Goal: Information Seeking & Learning: Learn about a topic

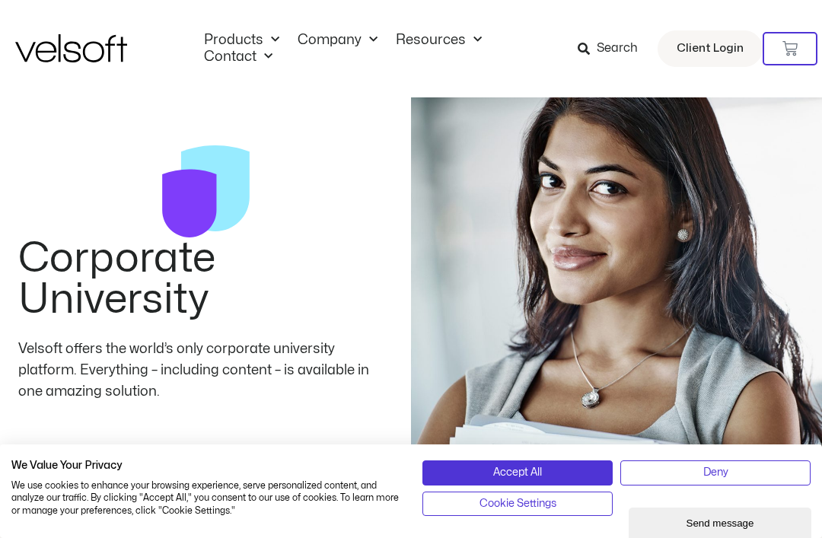
click at [326, 11] on div "Products All Products Content ILT Courseware Storyline 360 Courses SCORM Course…" at bounding box center [410, 48] width 791 height 97
click at [444, 38] on link "Resources" at bounding box center [438, 40] width 104 height 17
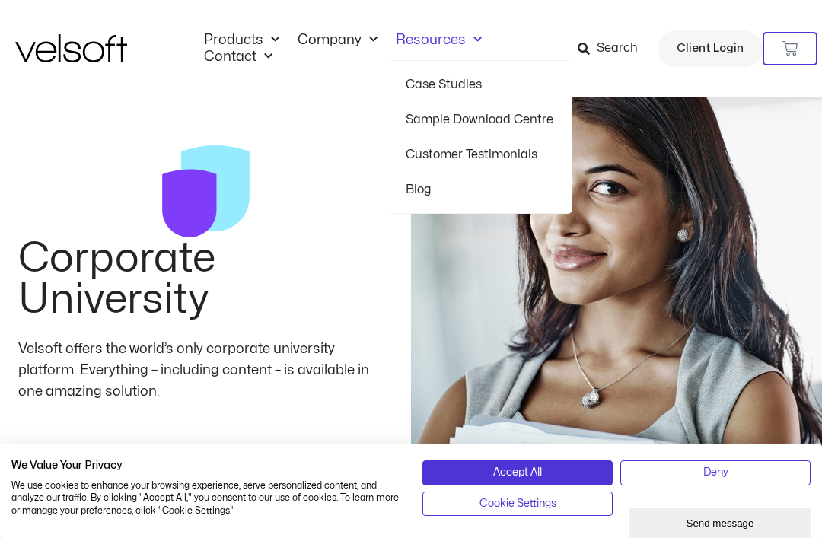
click at [361, 43] on span "Menu" at bounding box center [369, 39] width 16 height 25
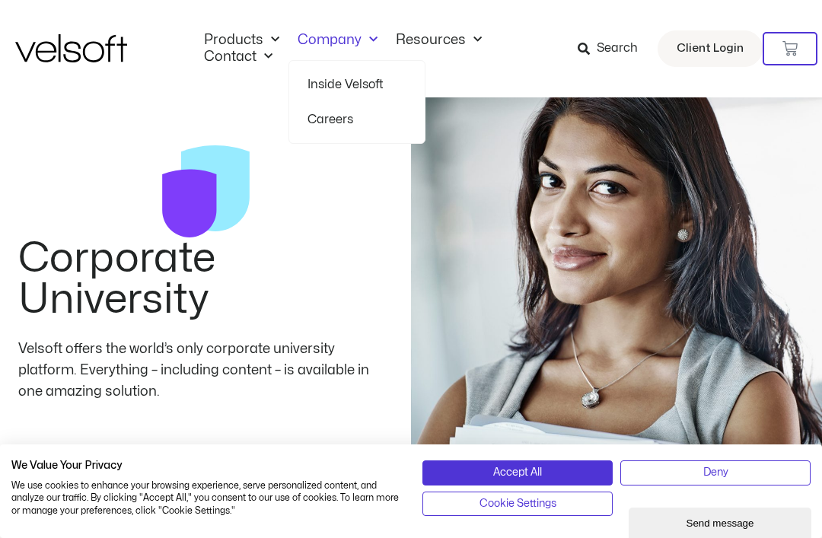
click at [223, 60] on link "Contact" at bounding box center [238, 57] width 87 height 17
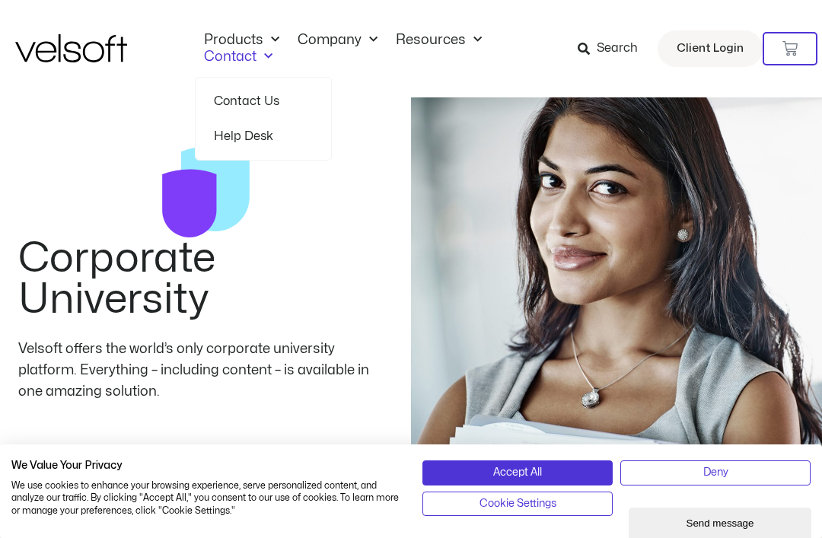
click at [241, 32] on link "Products" at bounding box center [242, 40] width 94 height 17
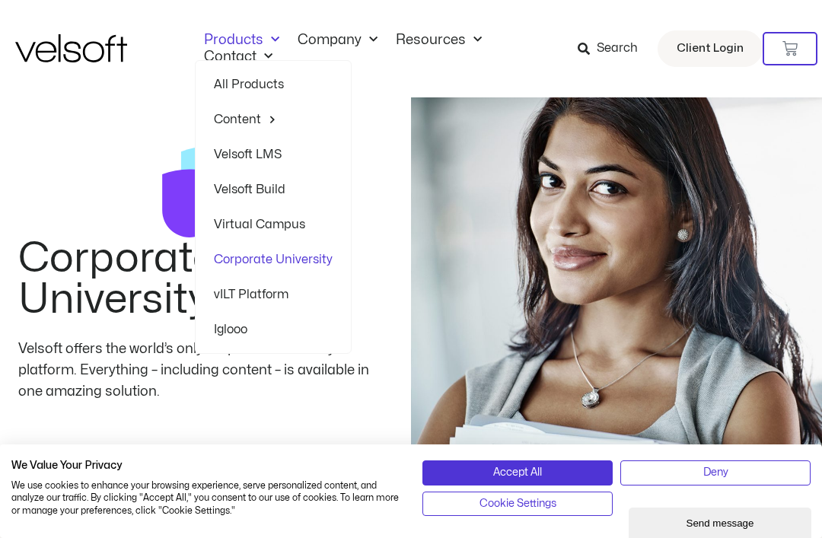
click at [231, 113] on link "Content" at bounding box center [273, 119] width 119 height 35
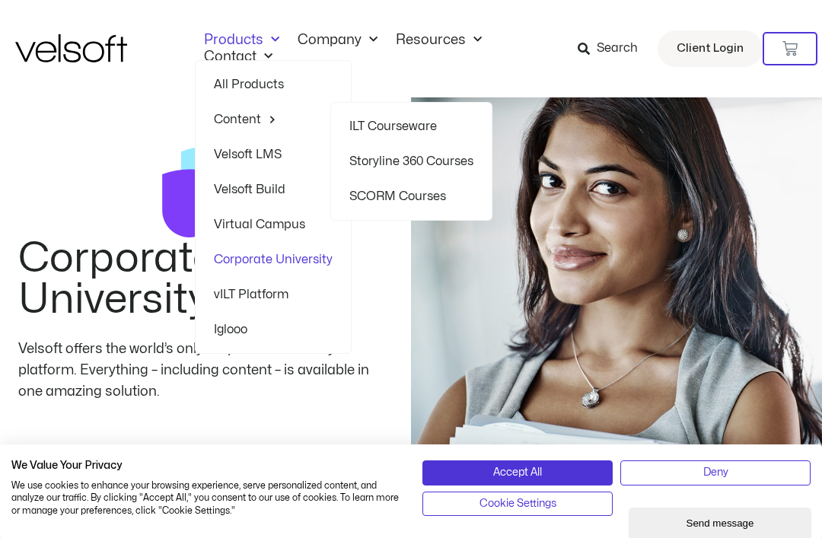
click at [372, 194] on link "SCORM Courses" at bounding box center [411, 196] width 124 height 35
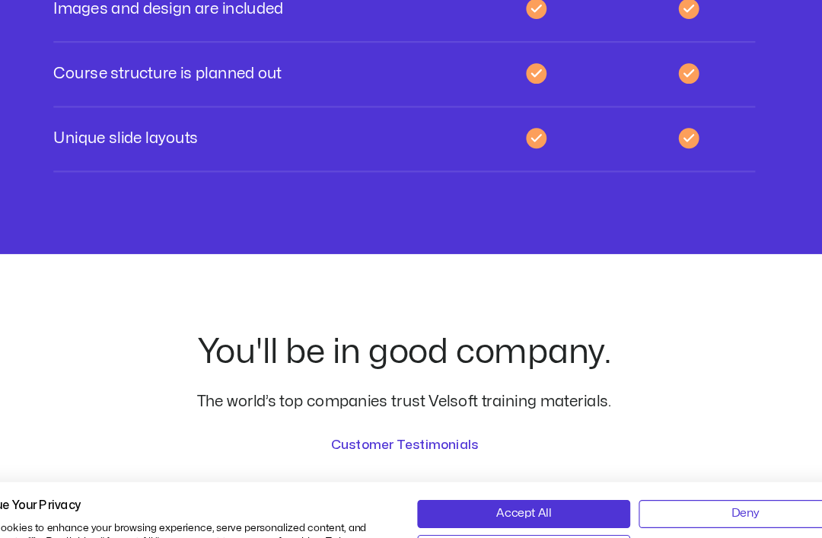
scroll to position [4651, 0]
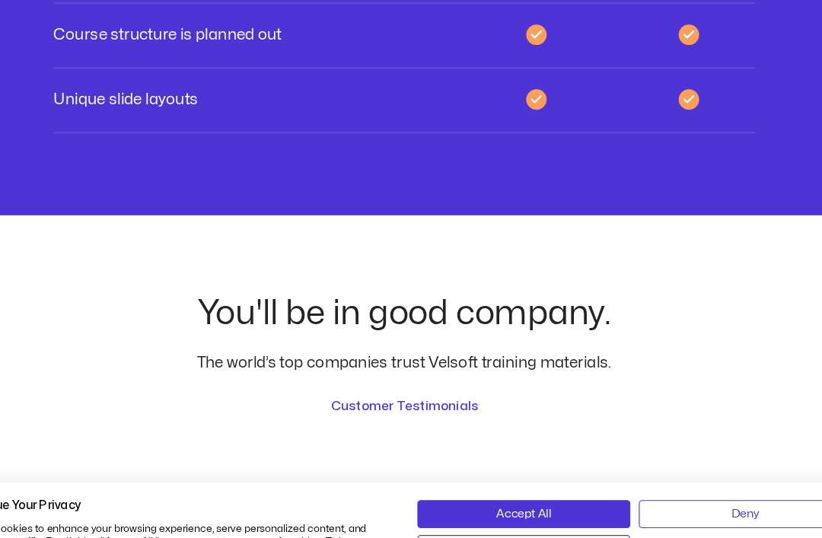
click at [35, 305] on div "You'll be in good company. The world’s top companies trust Velsoft training mat…" at bounding box center [410, 332] width 791 height 107
click at [37, 300] on div "You'll be in good company. The world’s top companies trust Velsoft training mat…" at bounding box center [410, 332] width 791 height 107
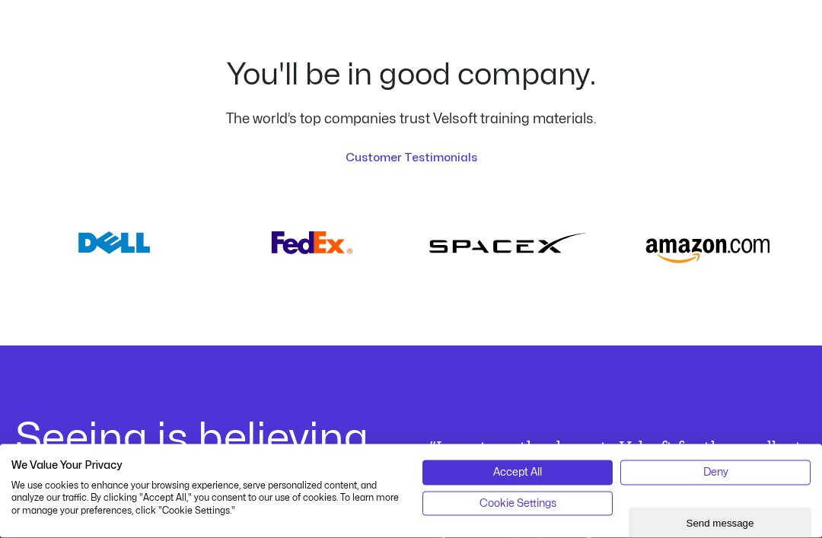
scroll to position [4891, 0]
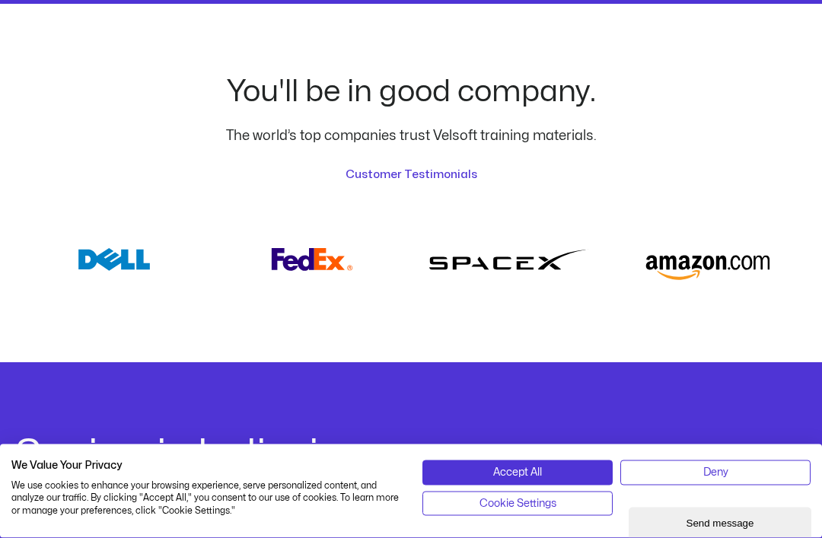
click at [36, 329] on div "You'll be in good company. The world’s top companies trust Velsoft training mat…" at bounding box center [410, 184] width 791 height 358
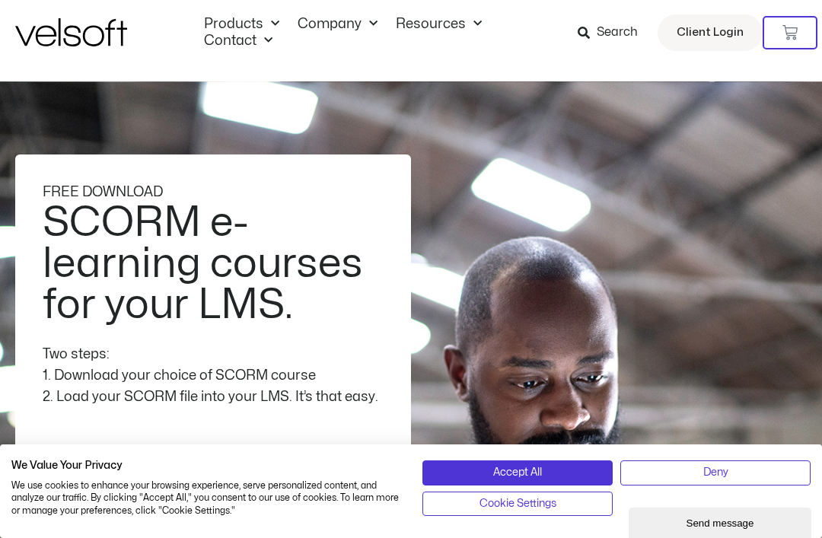
scroll to position [0, 0]
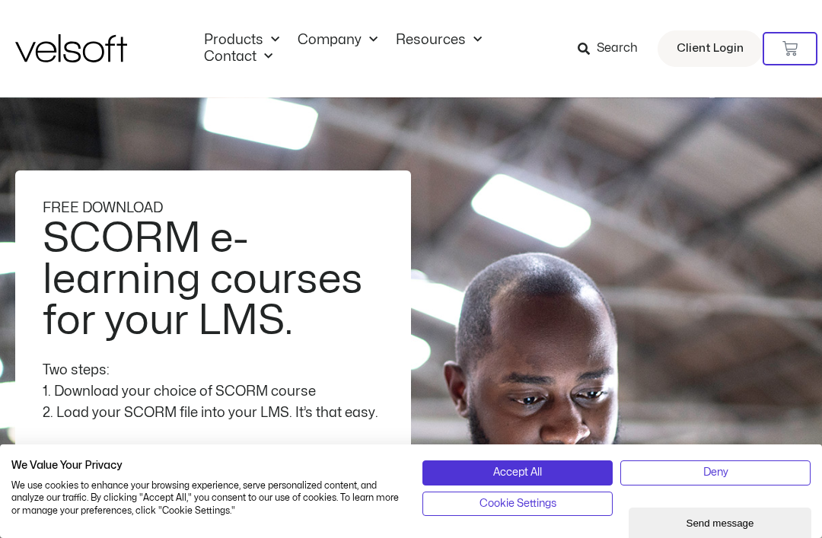
click at [232, 33] on link "Products" at bounding box center [242, 40] width 94 height 17
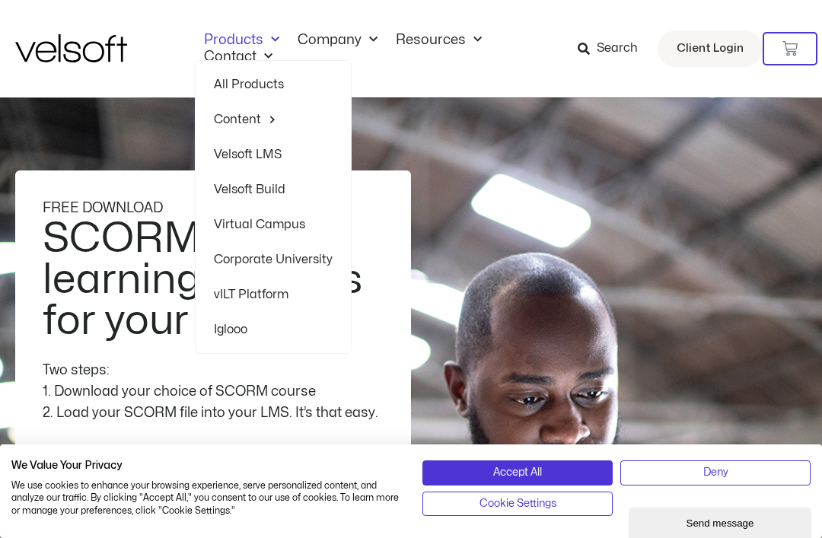
click at [223, 260] on link "Corporate University" at bounding box center [273, 259] width 119 height 35
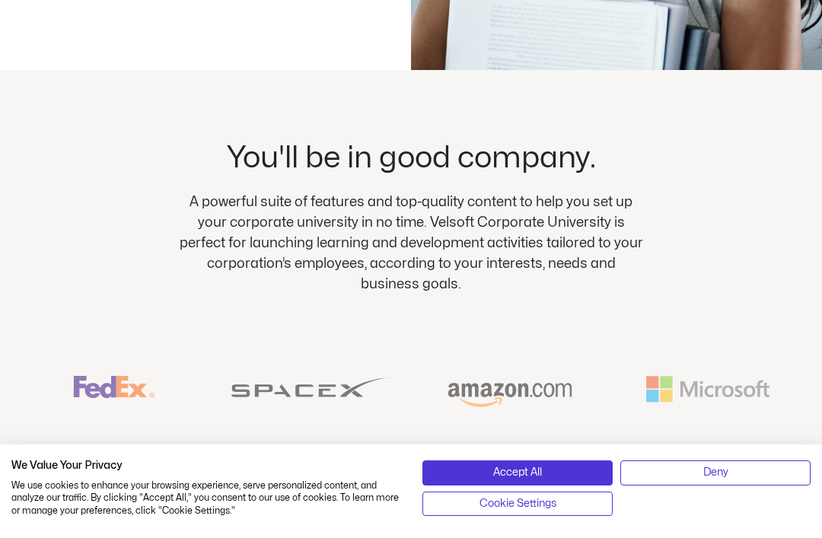
scroll to position [462, 0]
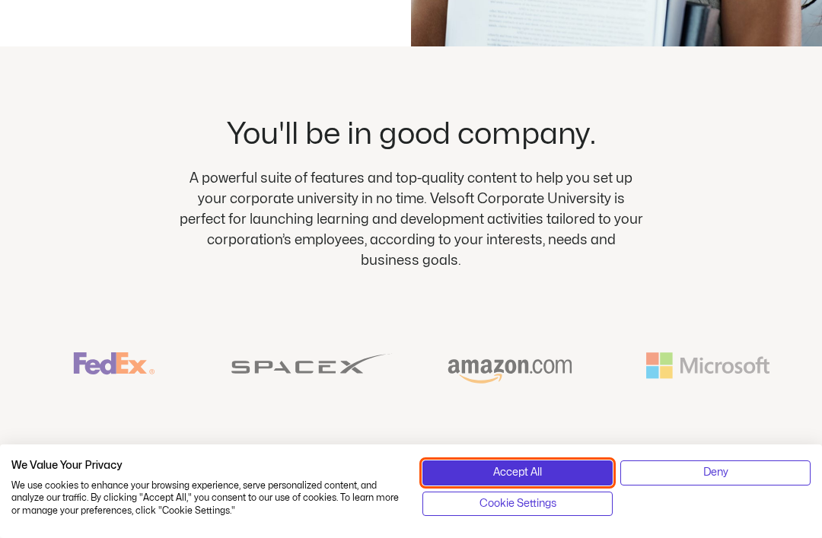
click at [477, 485] on button "Accept All" at bounding box center [517, 472] width 190 height 24
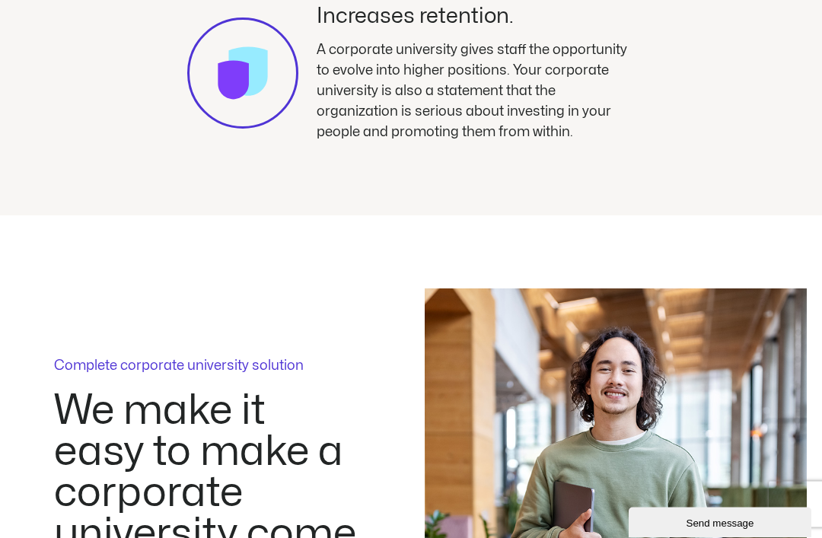
scroll to position [2711, 0]
